Goal: Task Accomplishment & Management: Complete application form

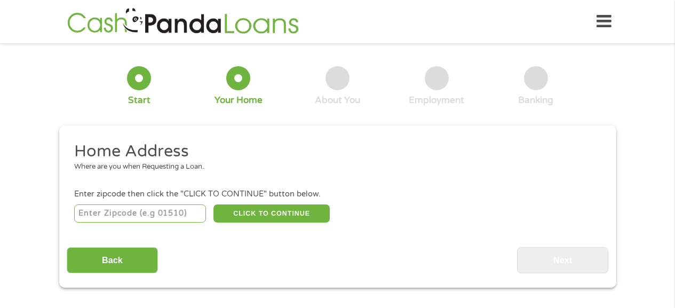
click at [160, 209] on input "number" at bounding box center [140, 213] width 132 height 18
type input "30315"
select select "[US_STATE]"
click at [273, 212] on button "CLICK TO CONTINUE" at bounding box center [272, 213] width 116 height 18
type input "30315"
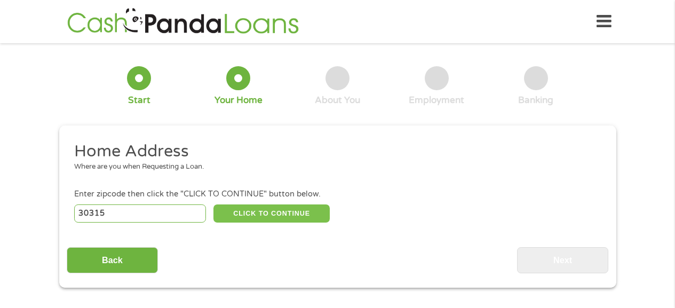
type input "[GEOGRAPHIC_DATA]"
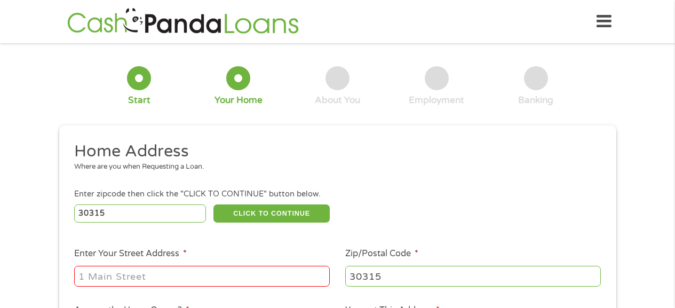
click at [139, 274] on input "Enter Your Street Address *" at bounding box center [202, 276] width 256 height 20
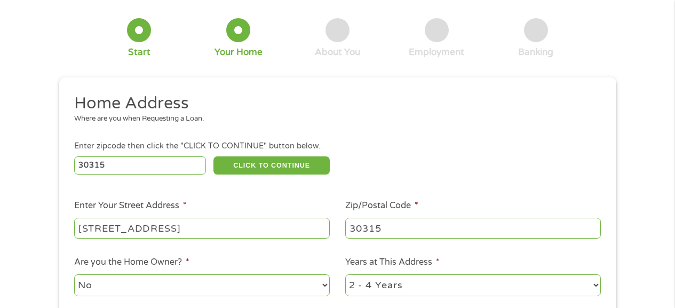
scroll to position [49, 0]
drag, startPoint x: 325, startPoint y: 230, endPoint x: 233, endPoint y: 233, distance: 91.9
click at [233, 233] on input "[STREET_ADDRESS]" at bounding box center [202, 227] width 256 height 20
type input "[STREET_ADDRESS]"
click at [179, 278] on select "No Yes" at bounding box center [202, 285] width 256 height 22
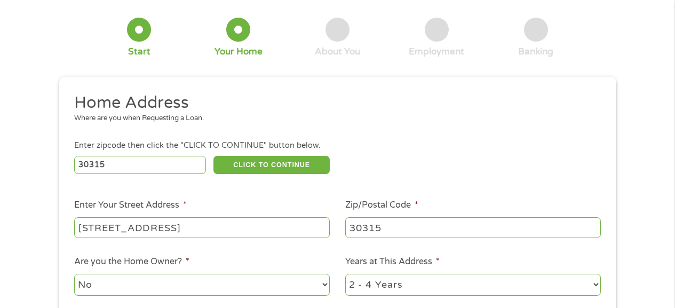
click at [220, 226] on input "[STREET_ADDRESS]" at bounding box center [202, 227] width 256 height 20
click at [397, 189] on ul "Home Address Where are you when Requesting a Loan. Enter zipcode then click the…" at bounding box center [338, 234] width 542 height 285
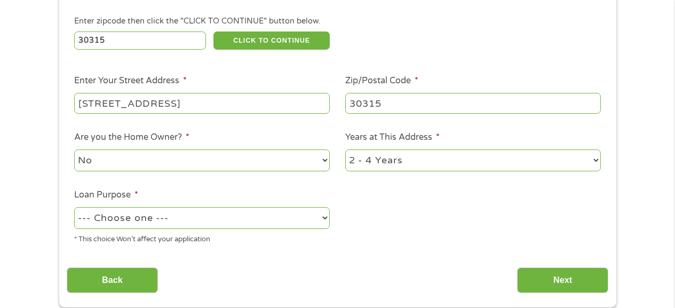
scroll to position [174, 0]
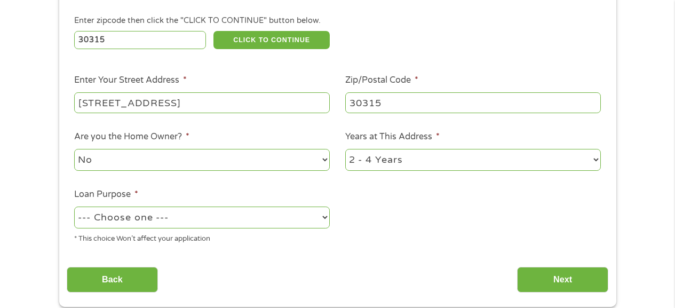
click at [318, 217] on select "--- Choose one --- Pay Bills Debt Consolidation Home Improvement Major Purchase…" at bounding box center [202, 218] width 256 height 22
select select "debtconsolidation"
click at [74, 207] on select "--- Choose one --- Pay Bills Debt Consolidation Home Improvement Major Purchase…" at bounding box center [202, 218] width 256 height 22
